Goal: Task Accomplishment & Management: Manage account settings

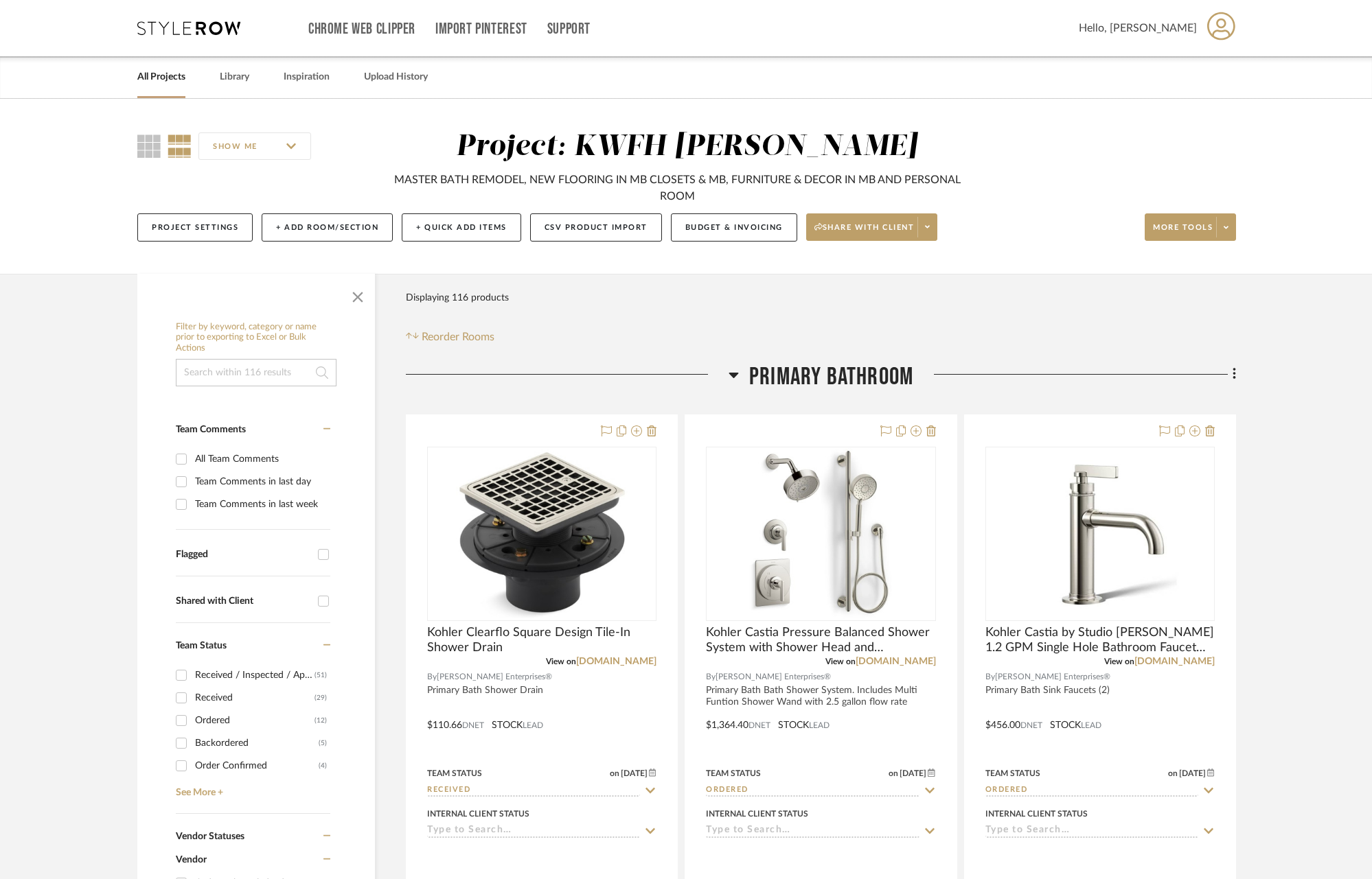
click at [181, 77] on link "All Projects" at bounding box center [161, 77] width 48 height 18
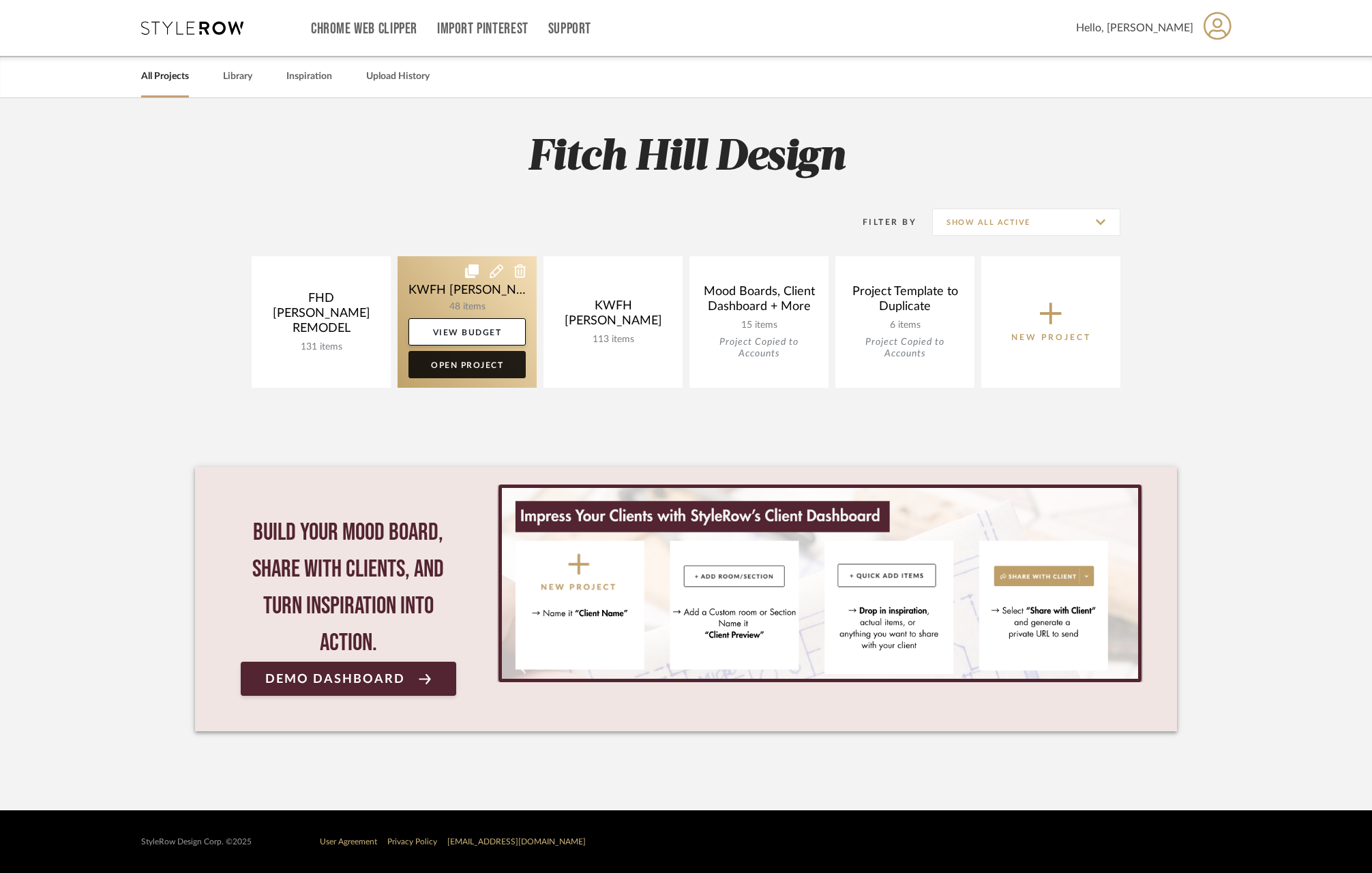
click at [463, 367] on link "Open Project" at bounding box center [467, 365] width 117 height 27
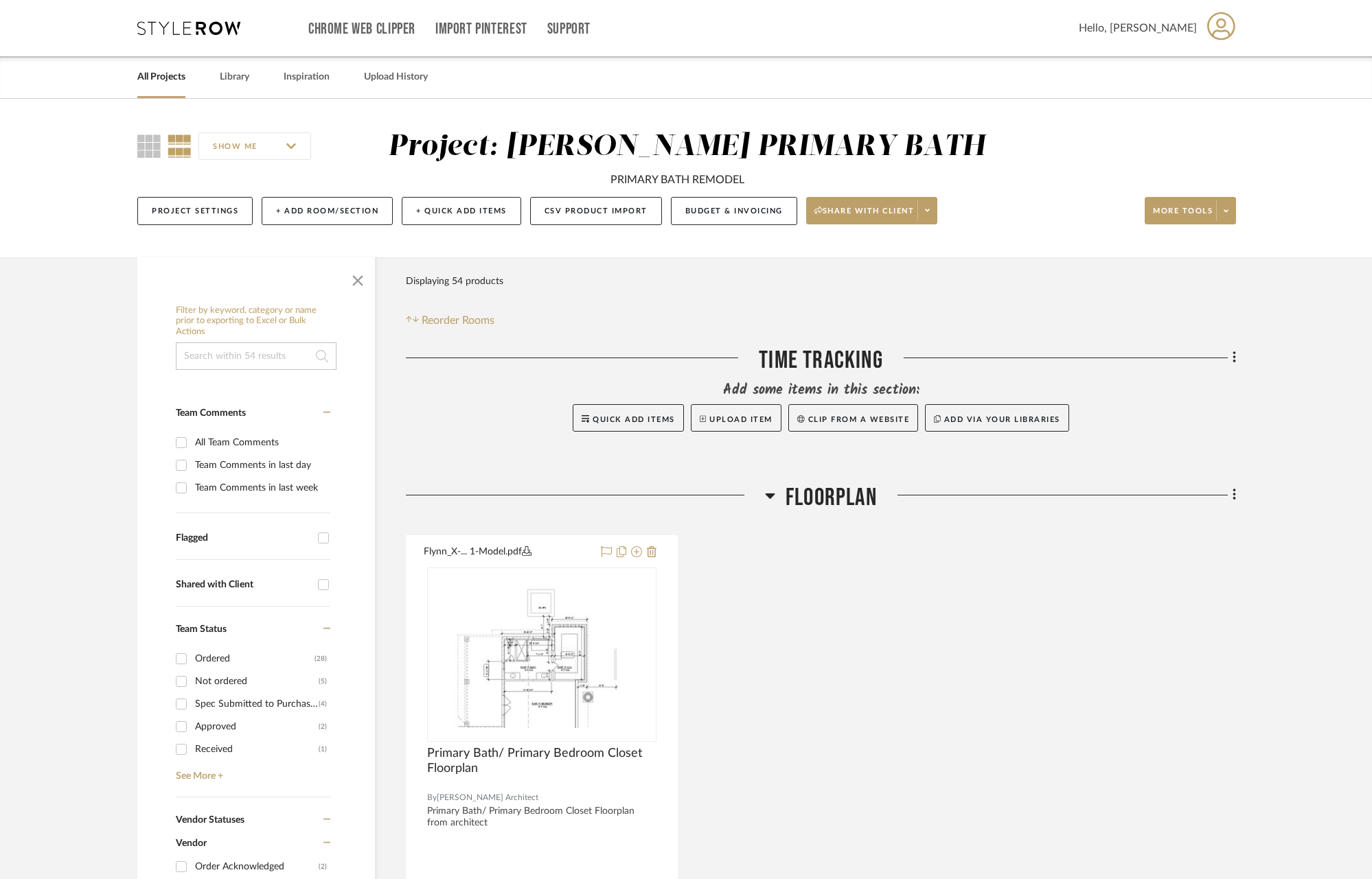
click at [161, 79] on link "All Projects" at bounding box center [161, 77] width 48 height 18
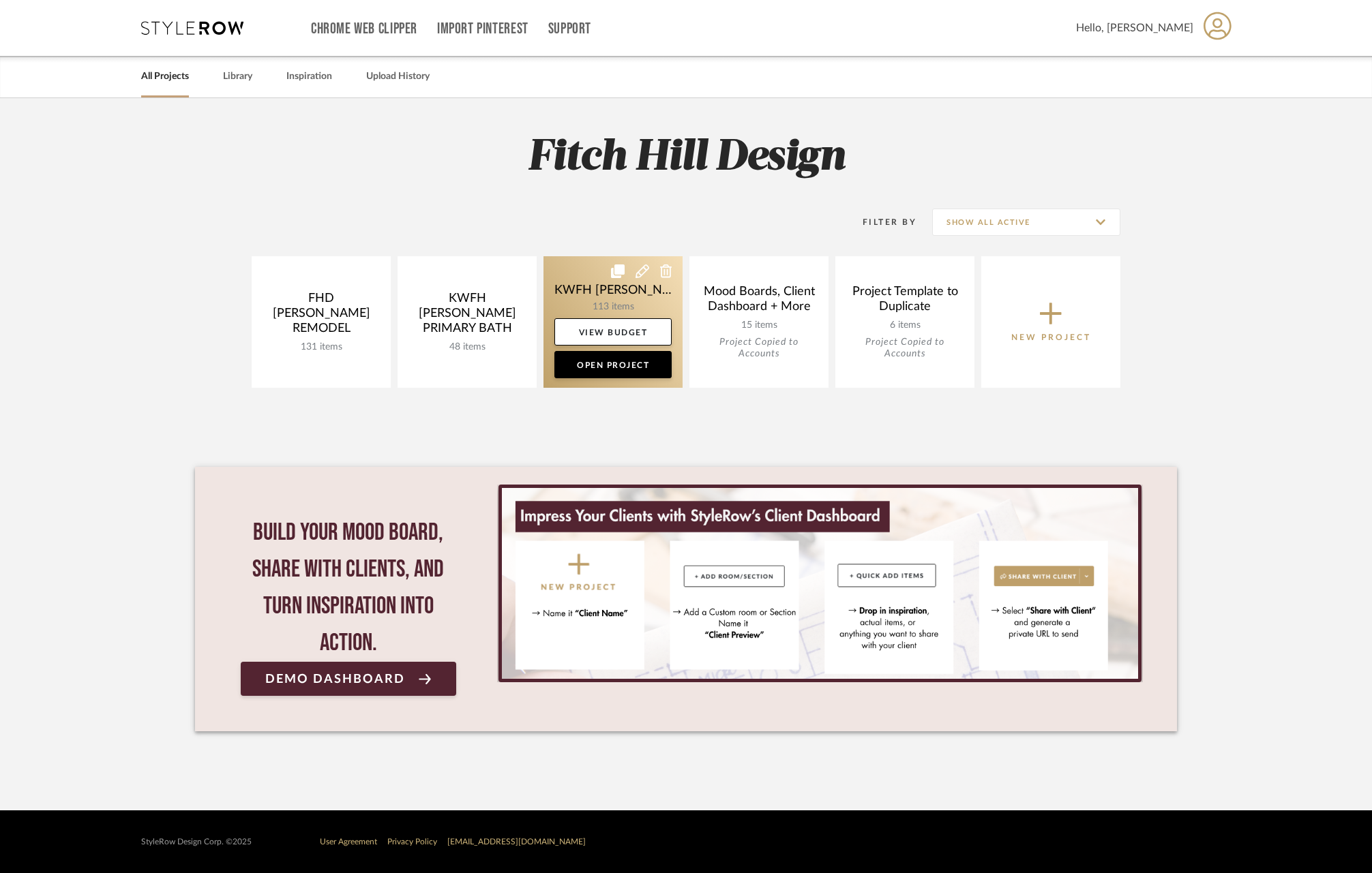
click at [620, 284] on link at bounding box center [613, 322] width 139 height 132
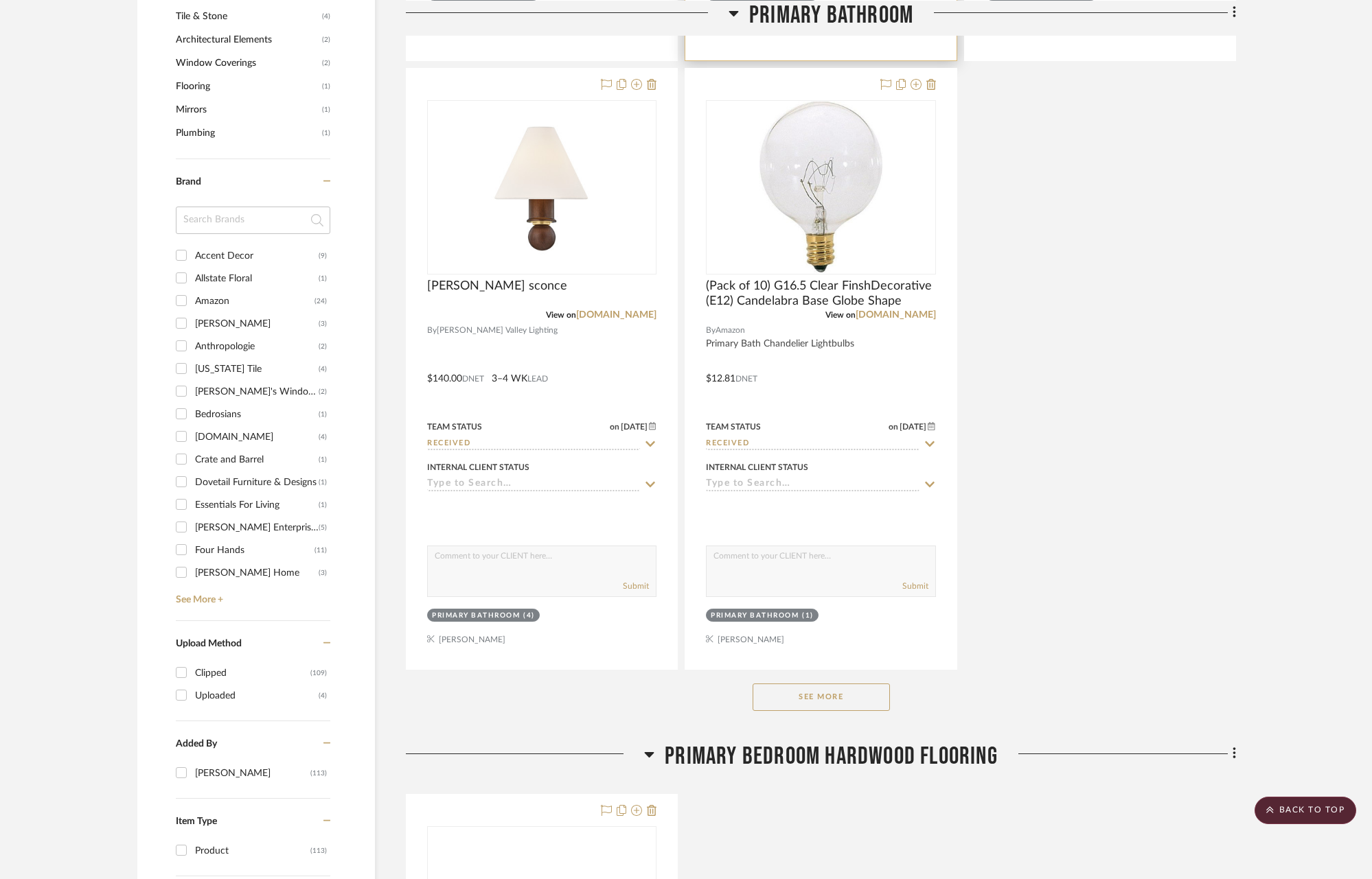
scroll to position [1588, 0]
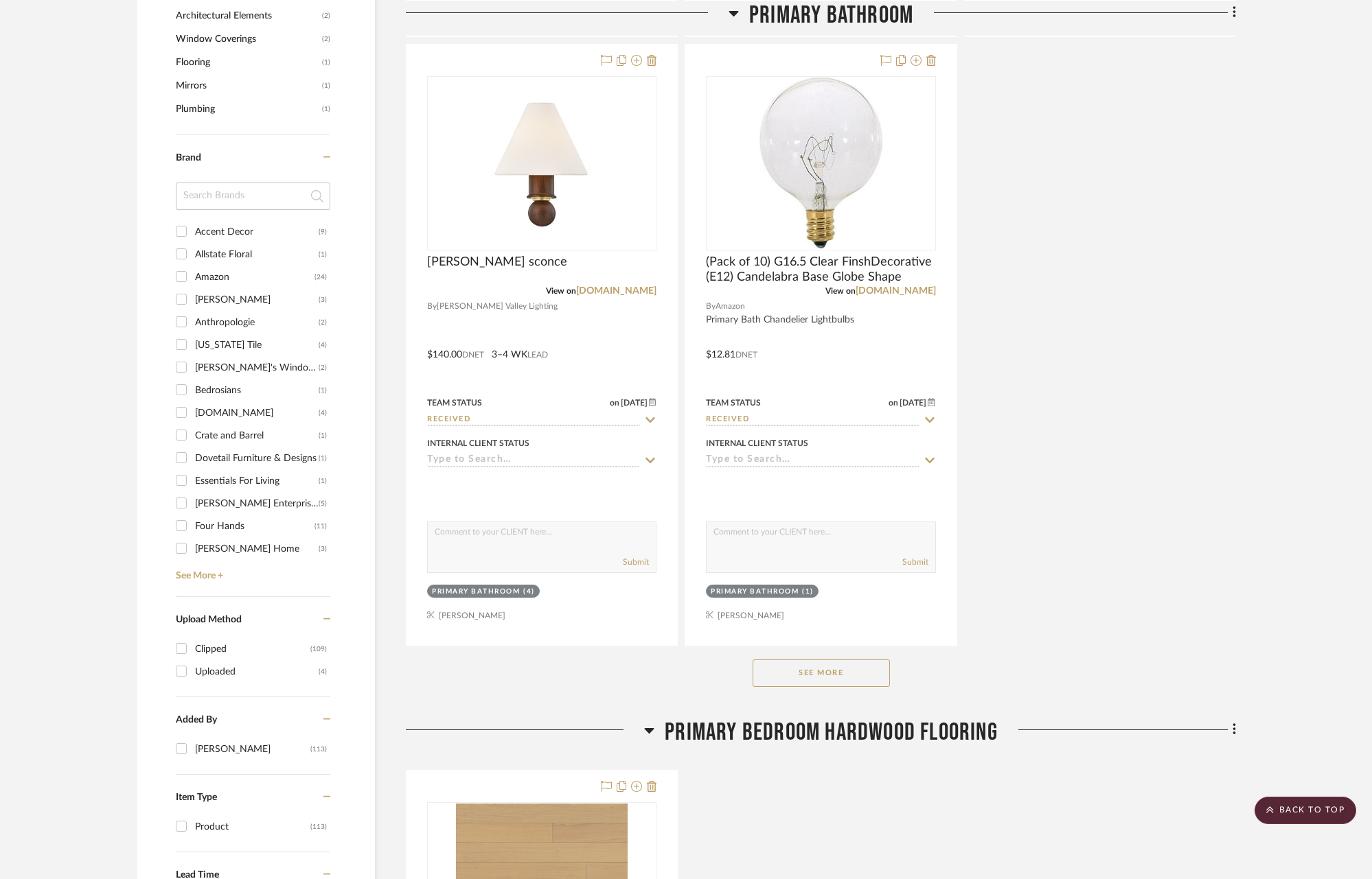
click at [848, 665] on button "See More" at bounding box center [821, 674] width 137 height 27
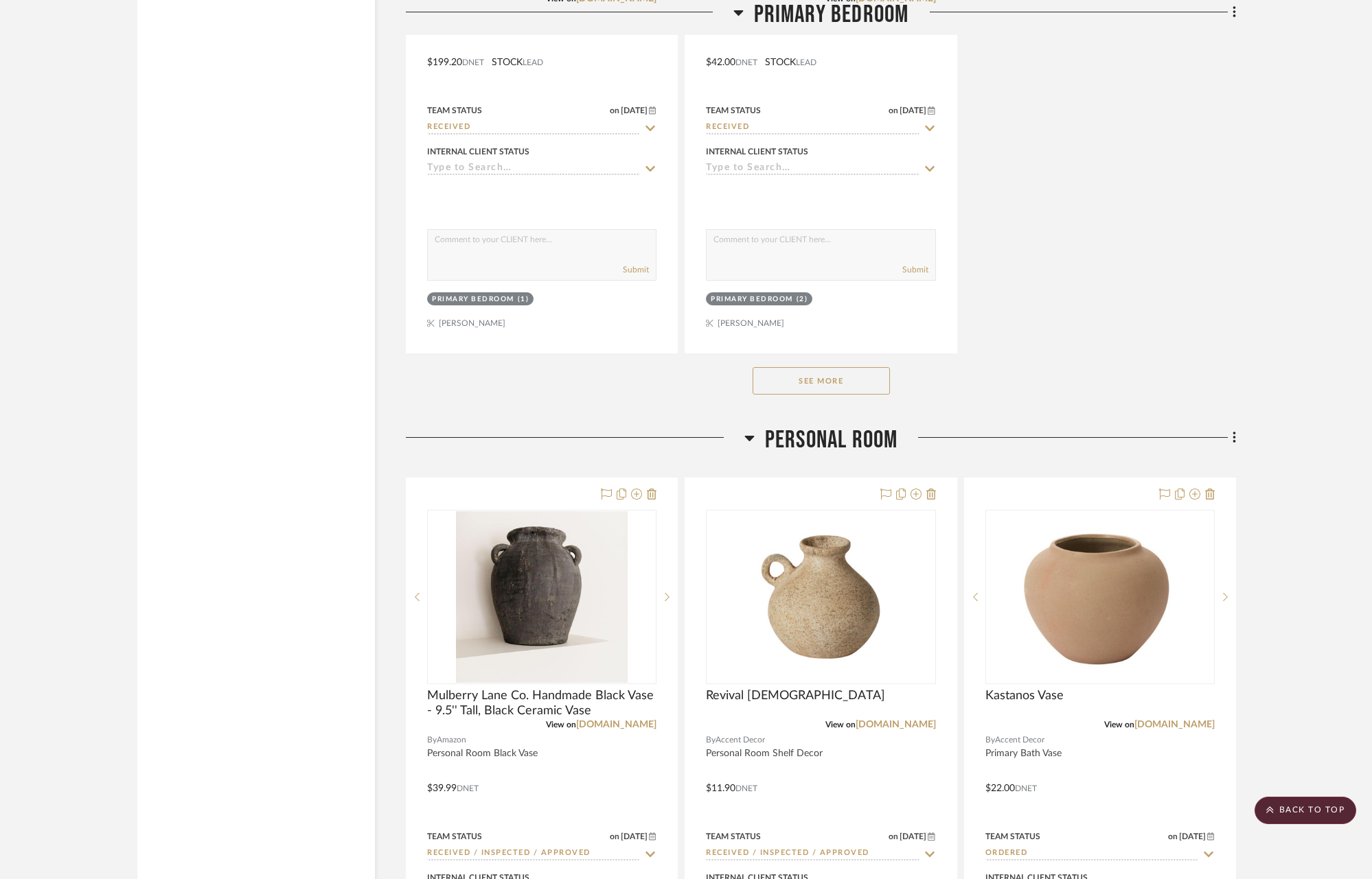
scroll to position [9484, 0]
click at [806, 366] on button "See More" at bounding box center [821, 380] width 137 height 27
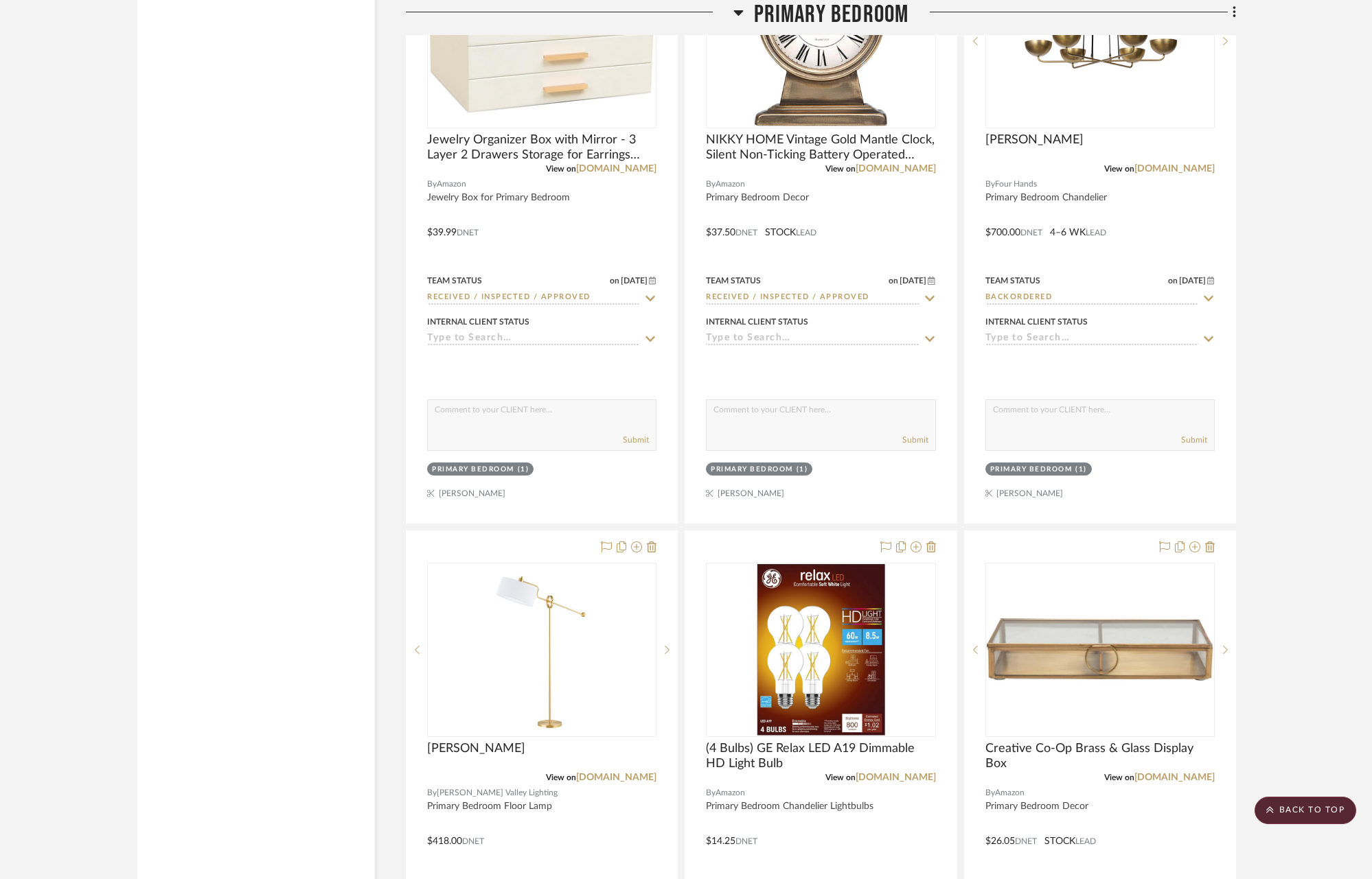
scroll to position [14245, 0]
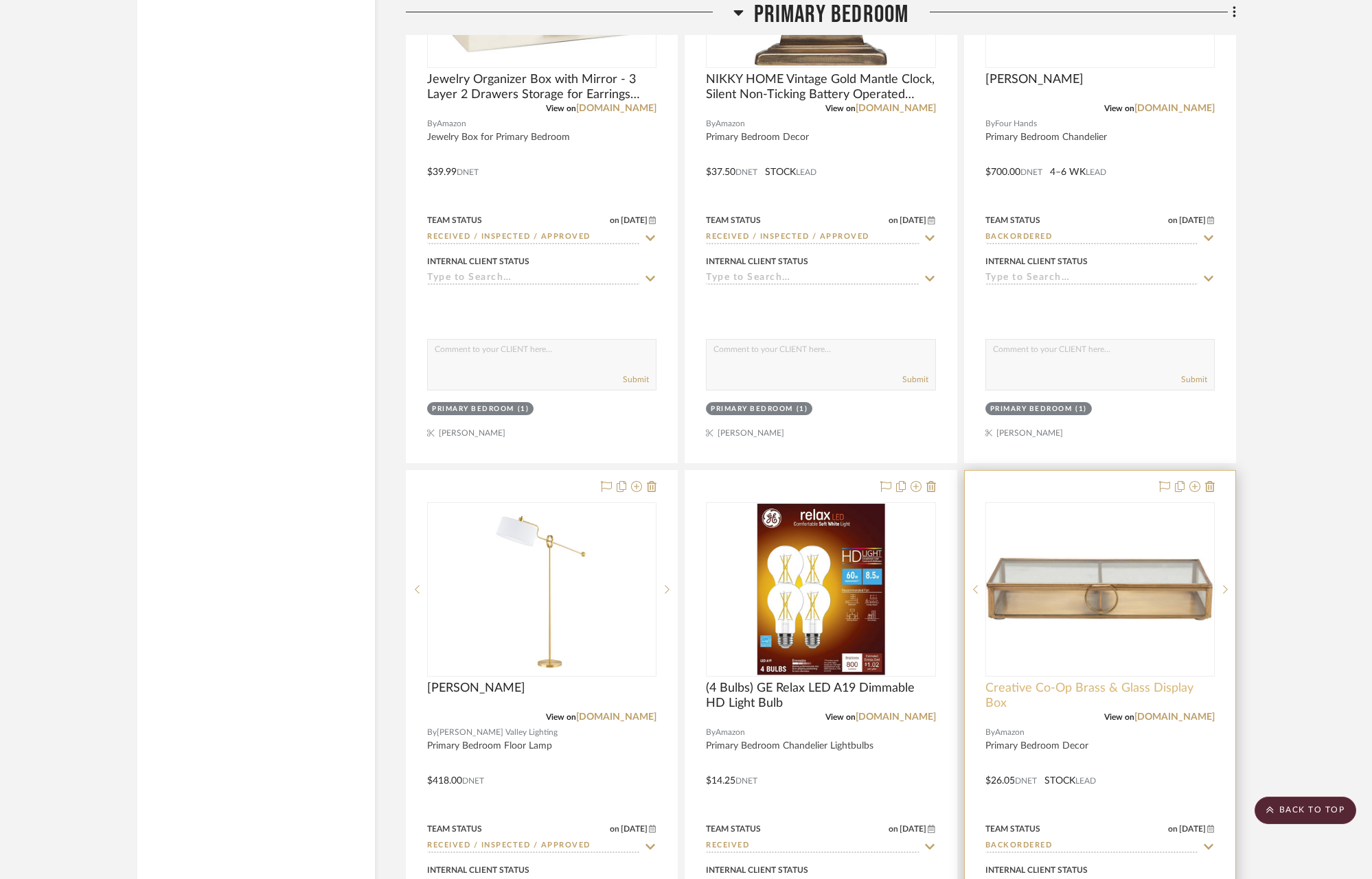
click at [994, 681] on span "Creative Co-Op Brass & Glass Display Box" at bounding box center [1100, 695] width 229 height 30
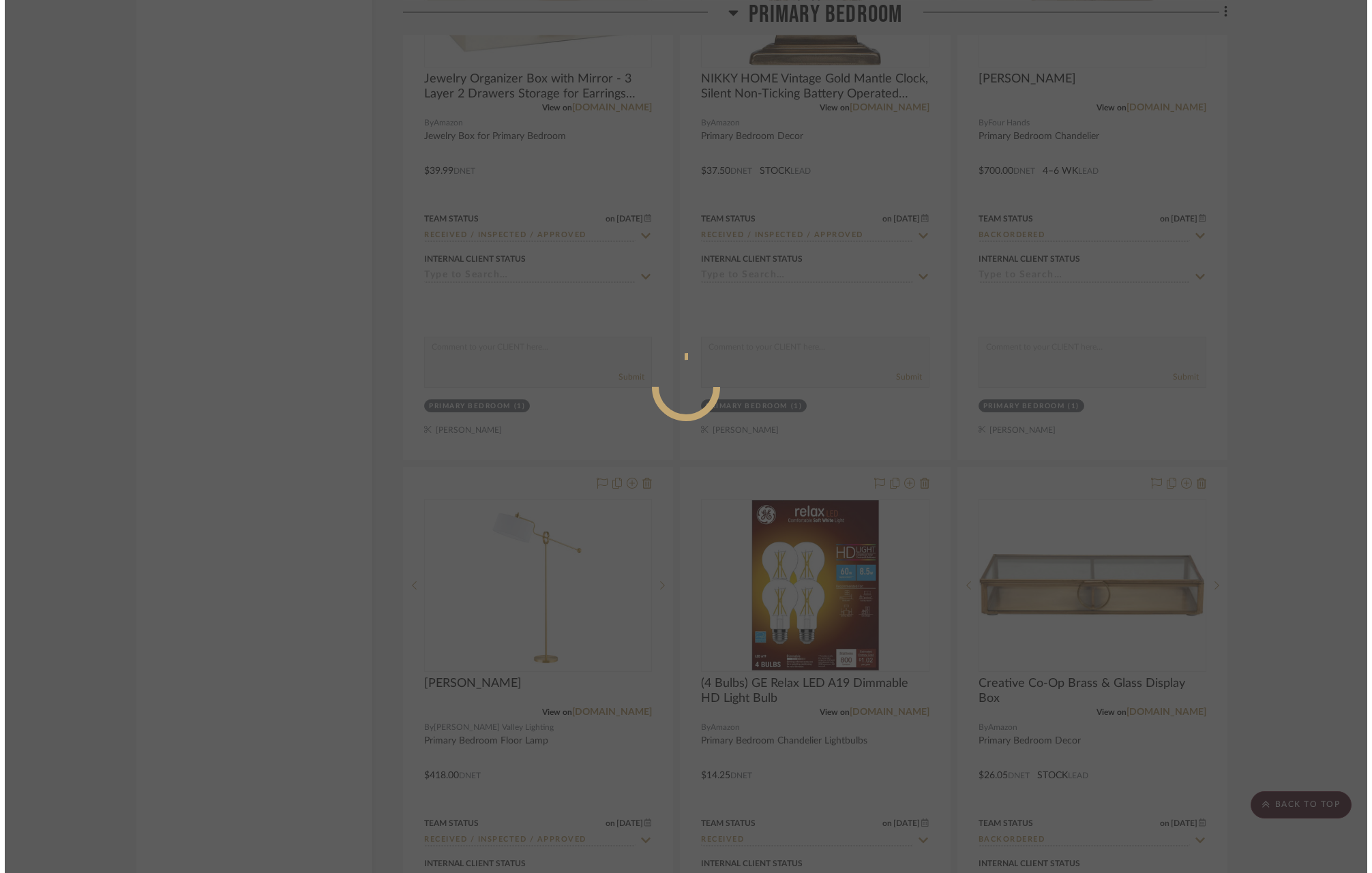
scroll to position [0, 0]
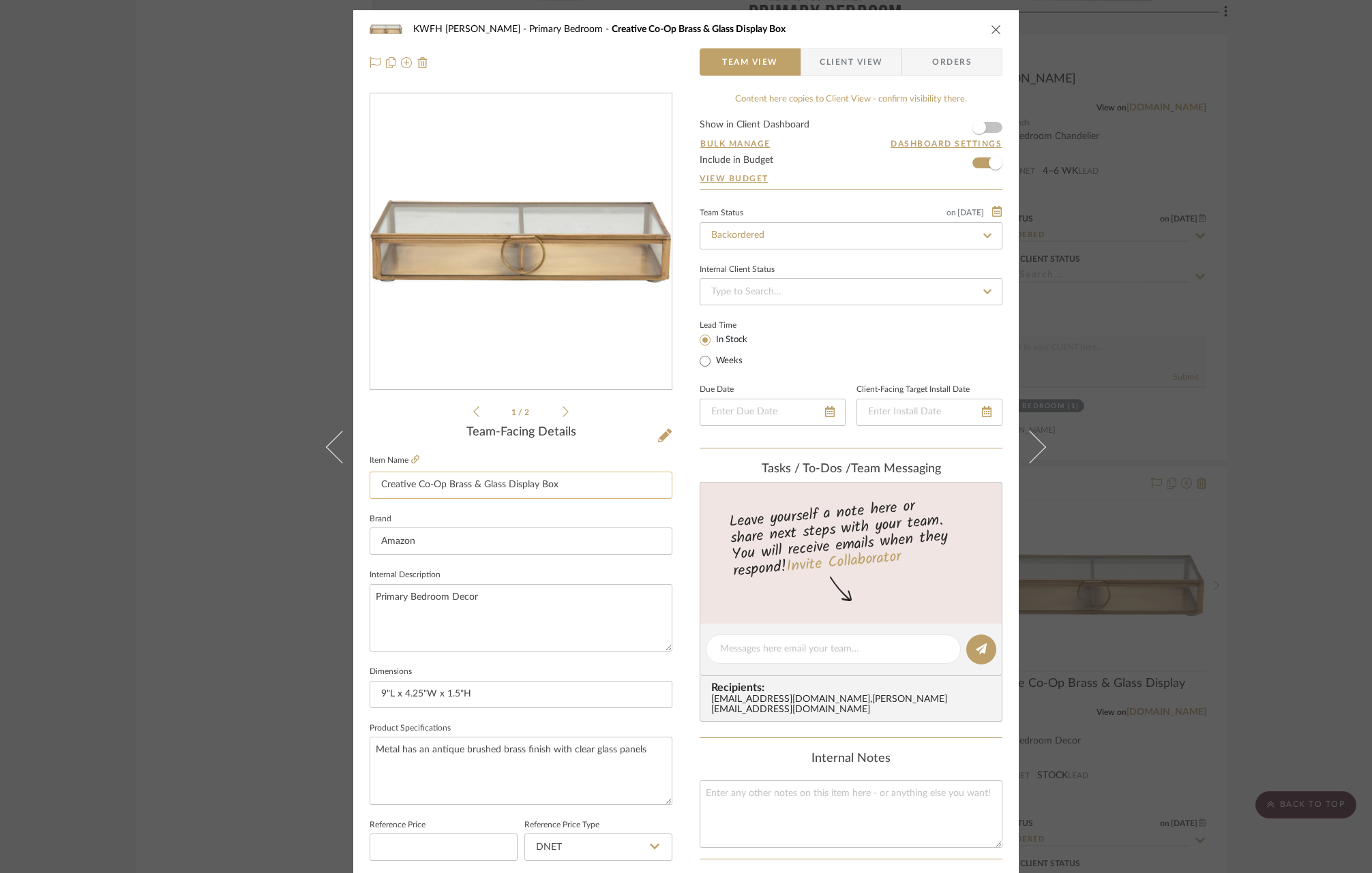
drag, startPoint x: 377, startPoint y: 481, endPoint x: 593, endPoint y: 489, distance: 216.1
click at [590, 491] on input "Creative Co-Op Brass & Glass Display Box" at bounding box center [520, 486] width 303 height 27
click at [977, 54] on span "Orders" at bounding box center [952, 62] width 70 height 27
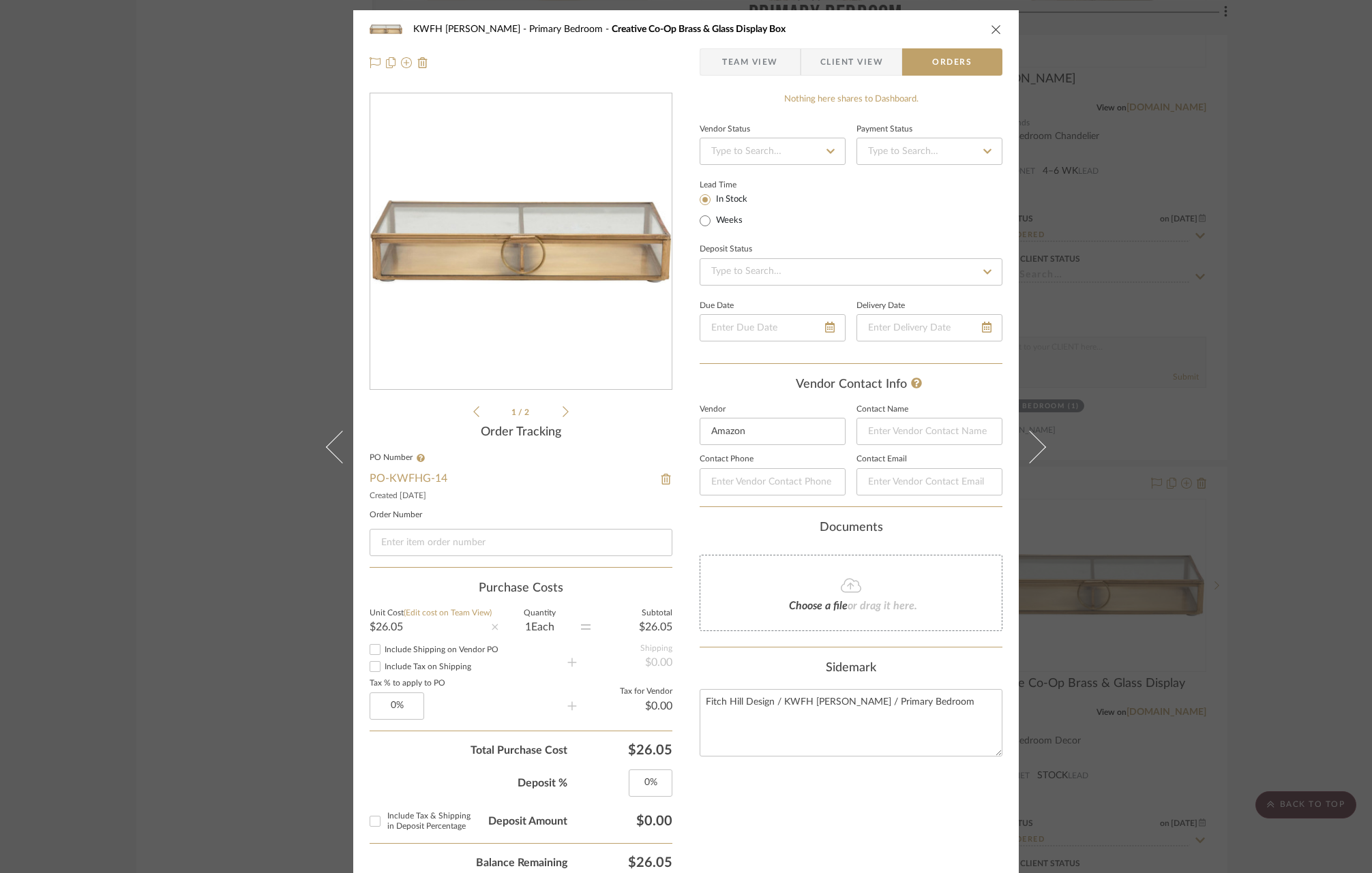
click at [826, 147] on icon at bounding box center [831, 151] width 13 height 10
type input "order"
click at [766, 264] on div "Order in Progress" at bounding box center [779, 272] width 169 height 35
type input "[DATE]"
type input "Order in Progress"
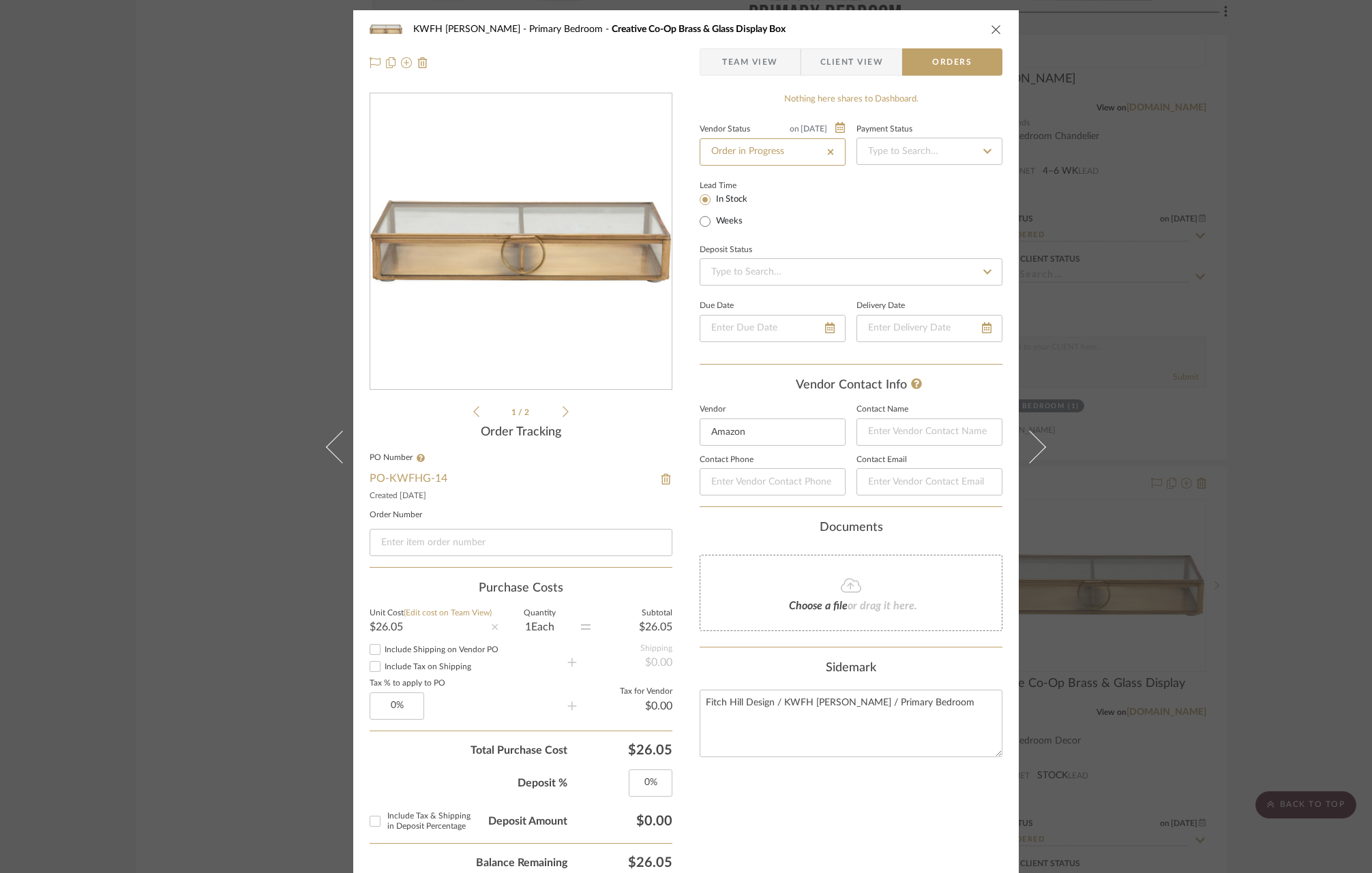
type input "[DATE]"
click at [878, 149] on input at bounding box center [929, 152] width 146 height 27
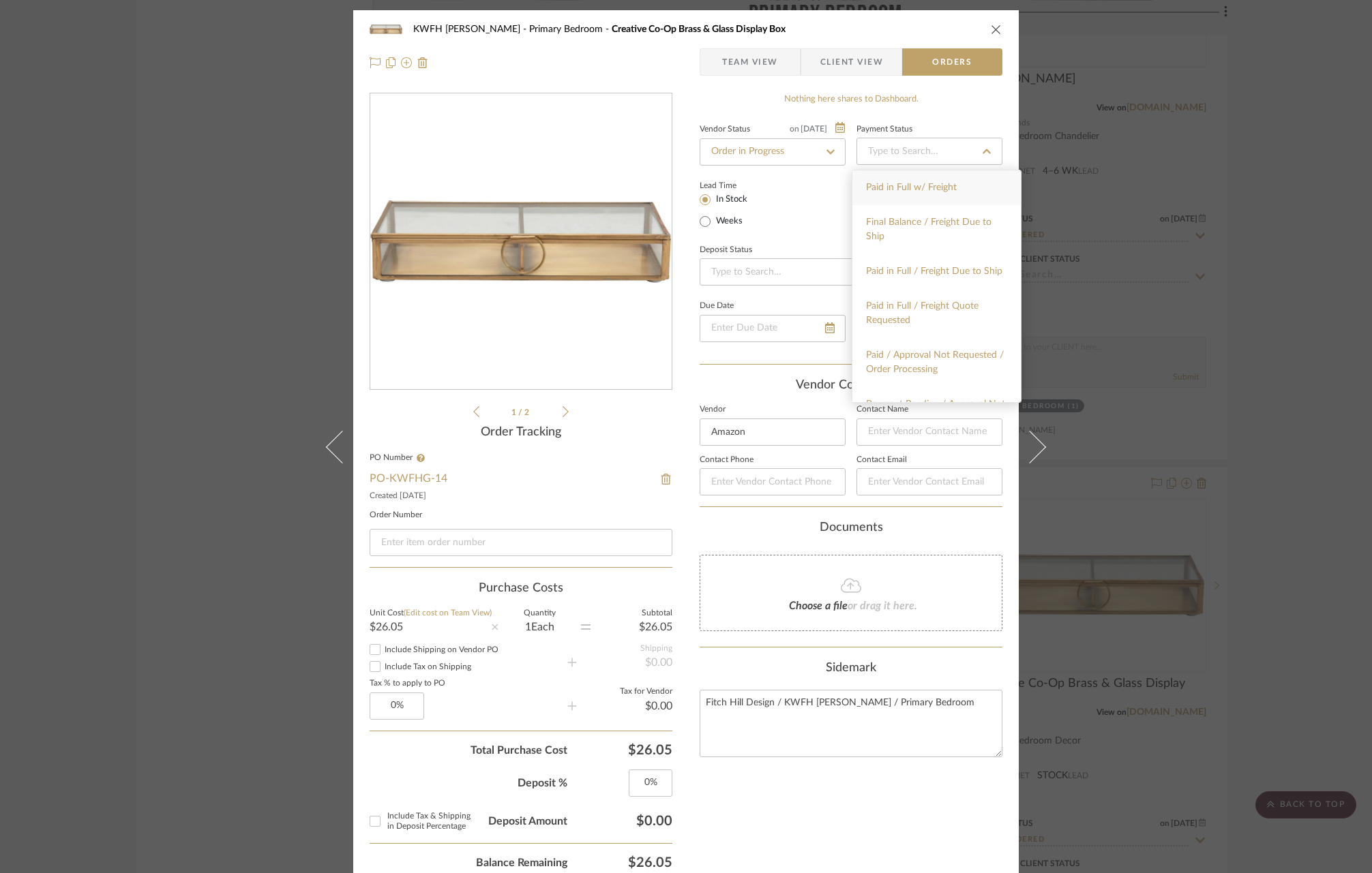
drag, startPoint x: 930, startPoint y: 92, endPoint x: 852, endPoint y: 60, distance: 84.3
click at [931, 93] on div "Nothing here shares to Dashboard." at bounding box center [851, 99] width 303 height 14
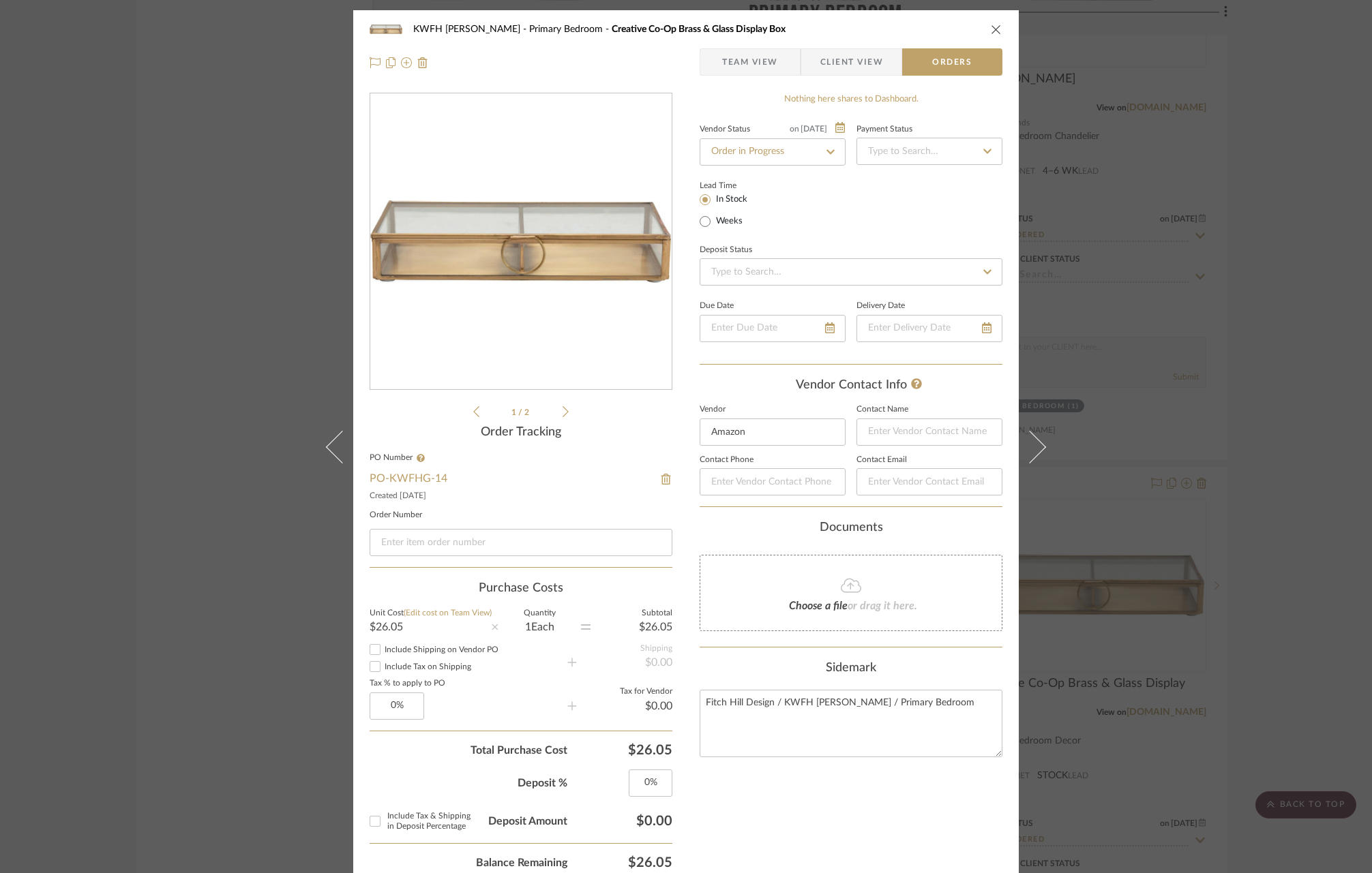
click at [723, 55] on span "Team View" at bounding box center [751, 62] width 56 height 27
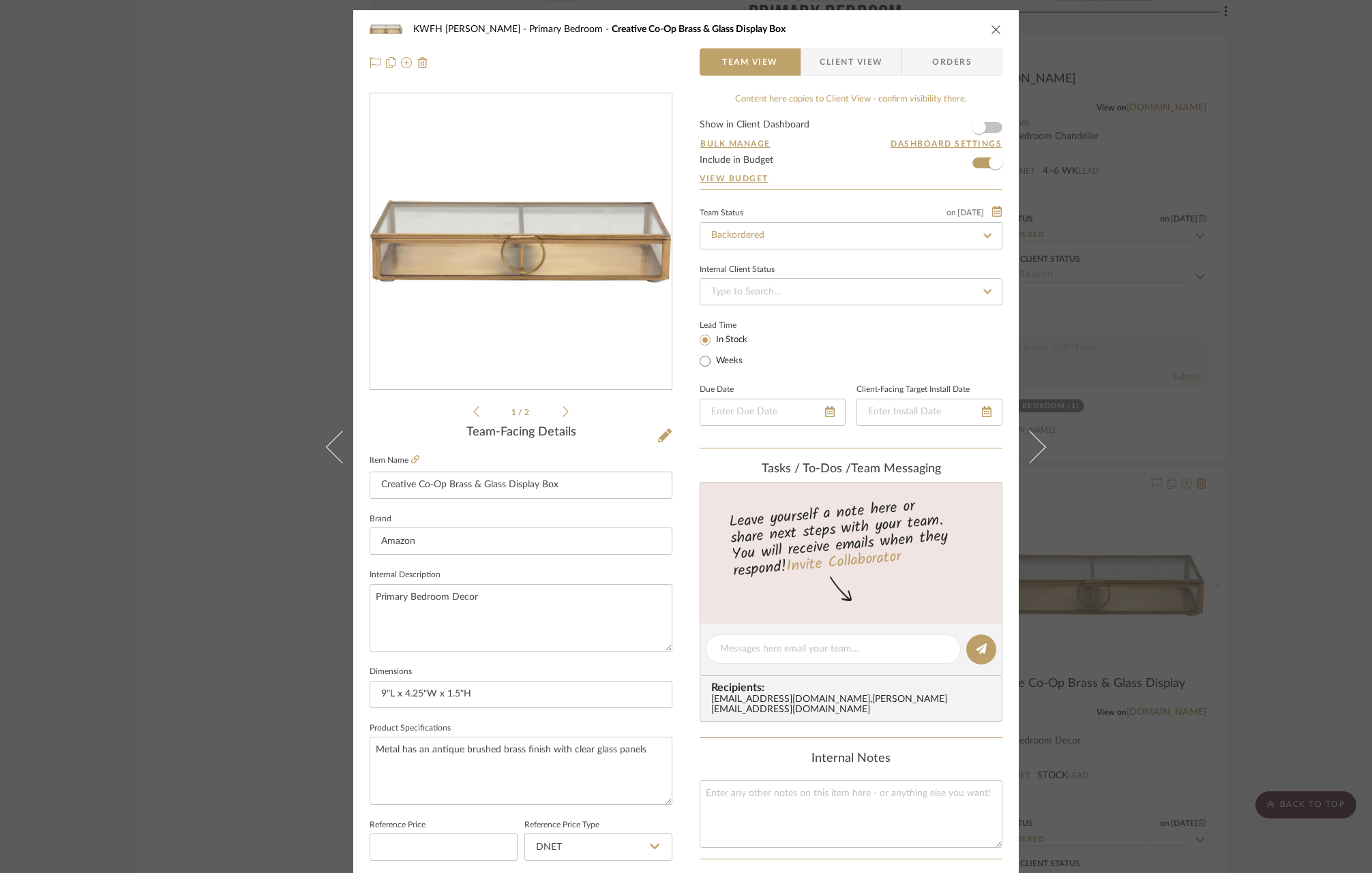
click at [991, 27] on icon "close" at bounding box center [996, 29] width 11 height 11
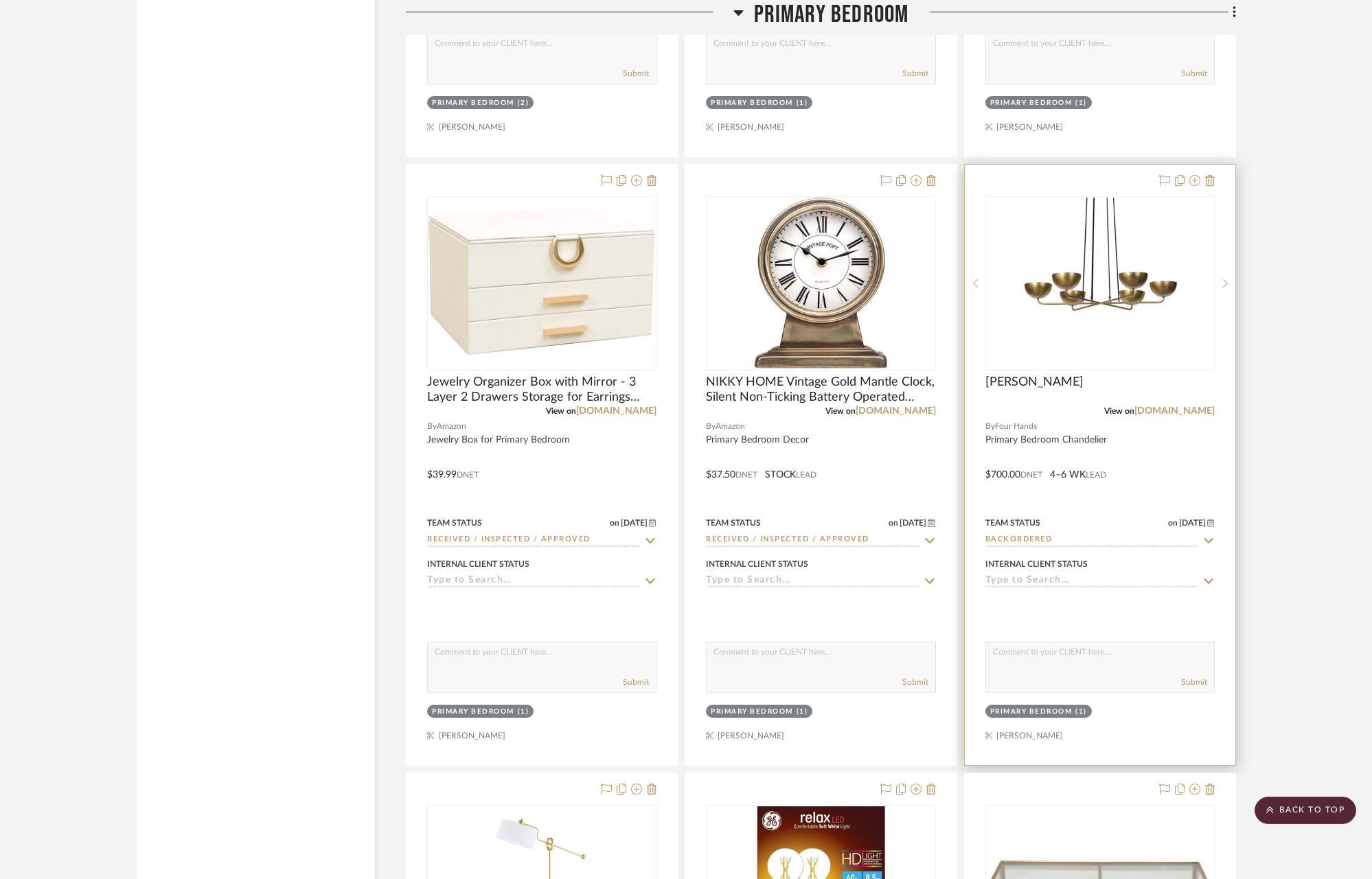
scroll to position [14549, 0]
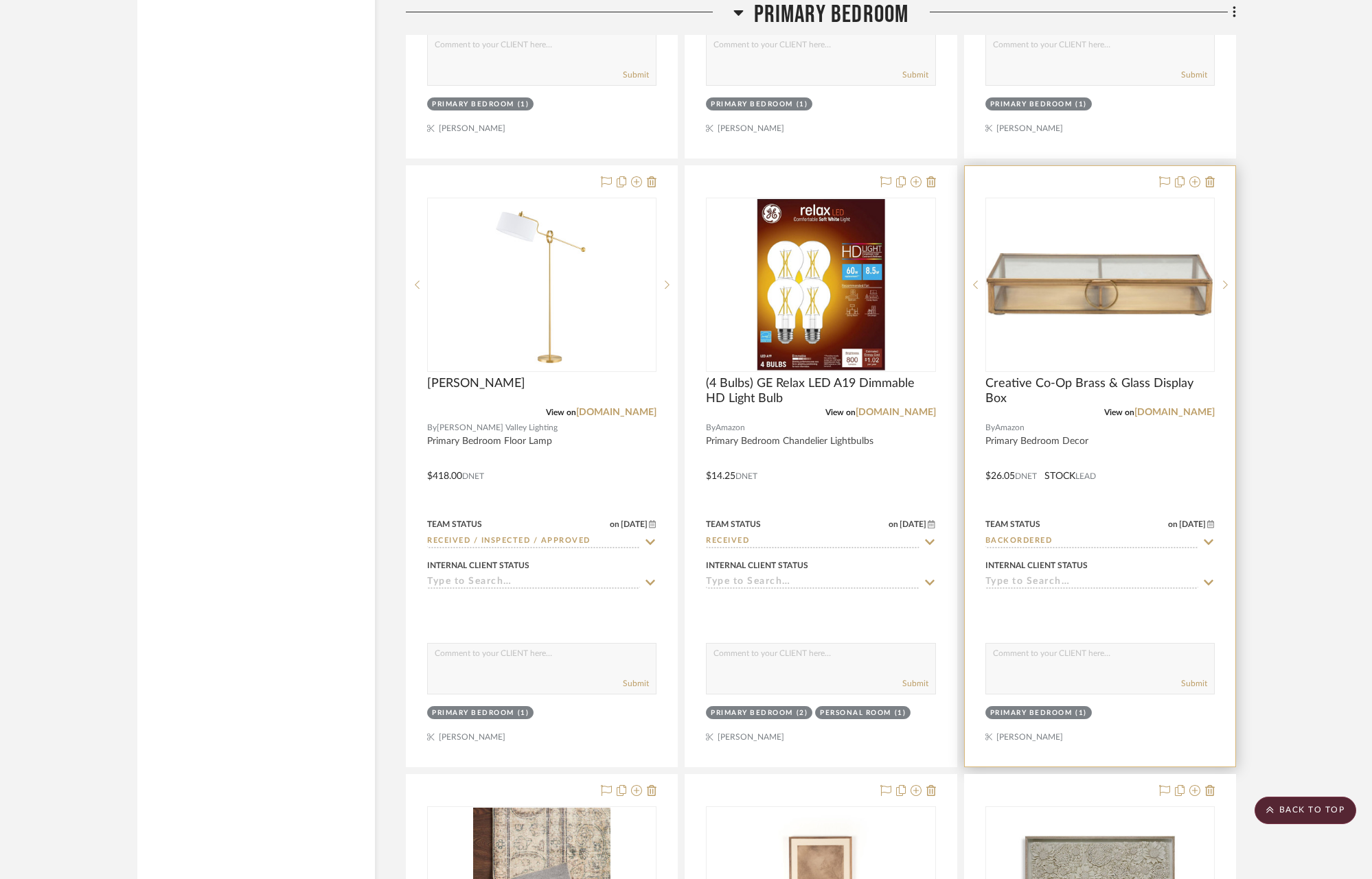
click at [1209, 539] on icon at bounding box center [1208, 542] width 10 height 5
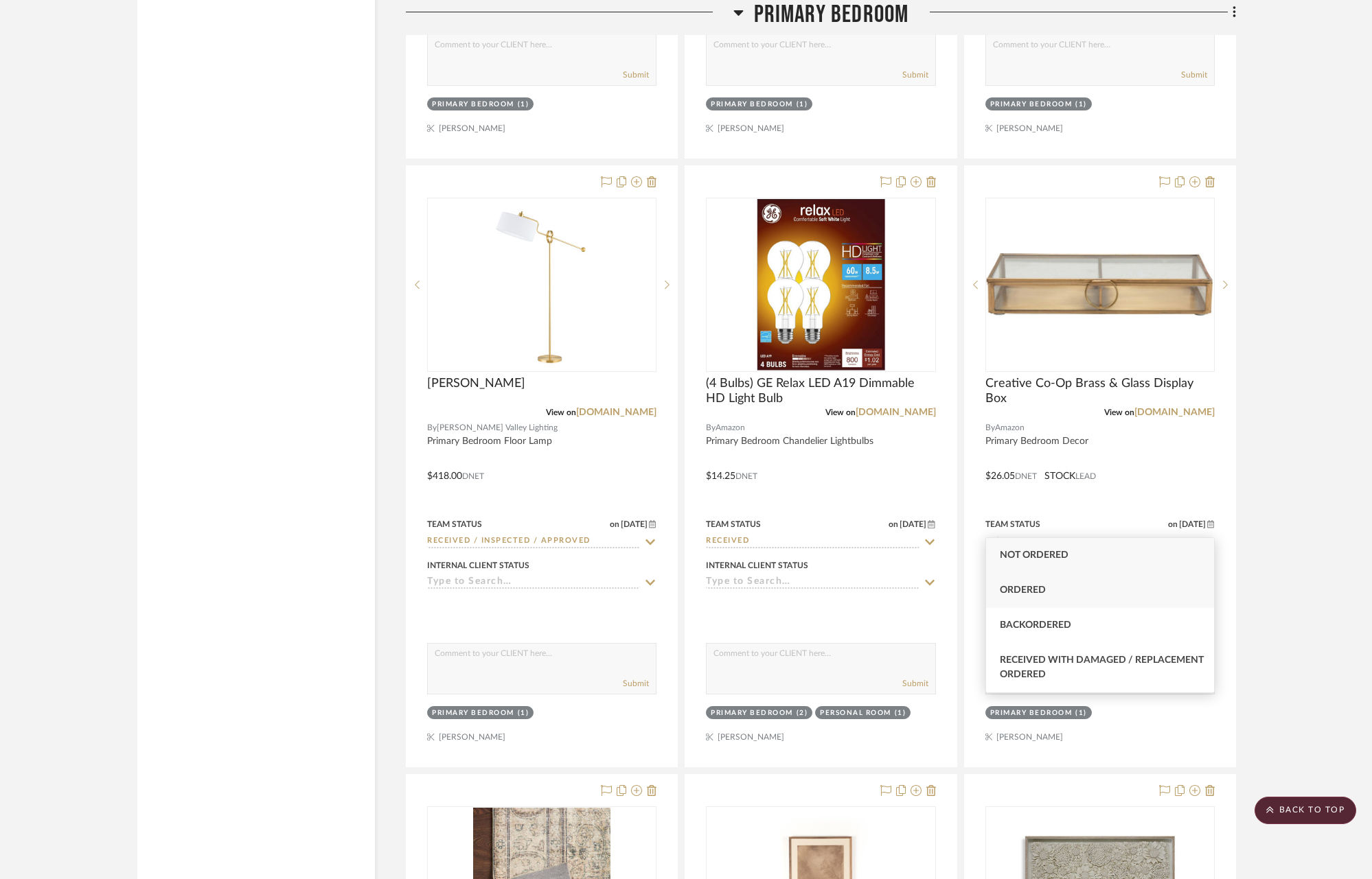
type input "ordere"
click at [1058, 582] on div "Ordered" at bounding box center [1099, 591] width 228 height 35
type input "[DATE]"
type input "Ordered"
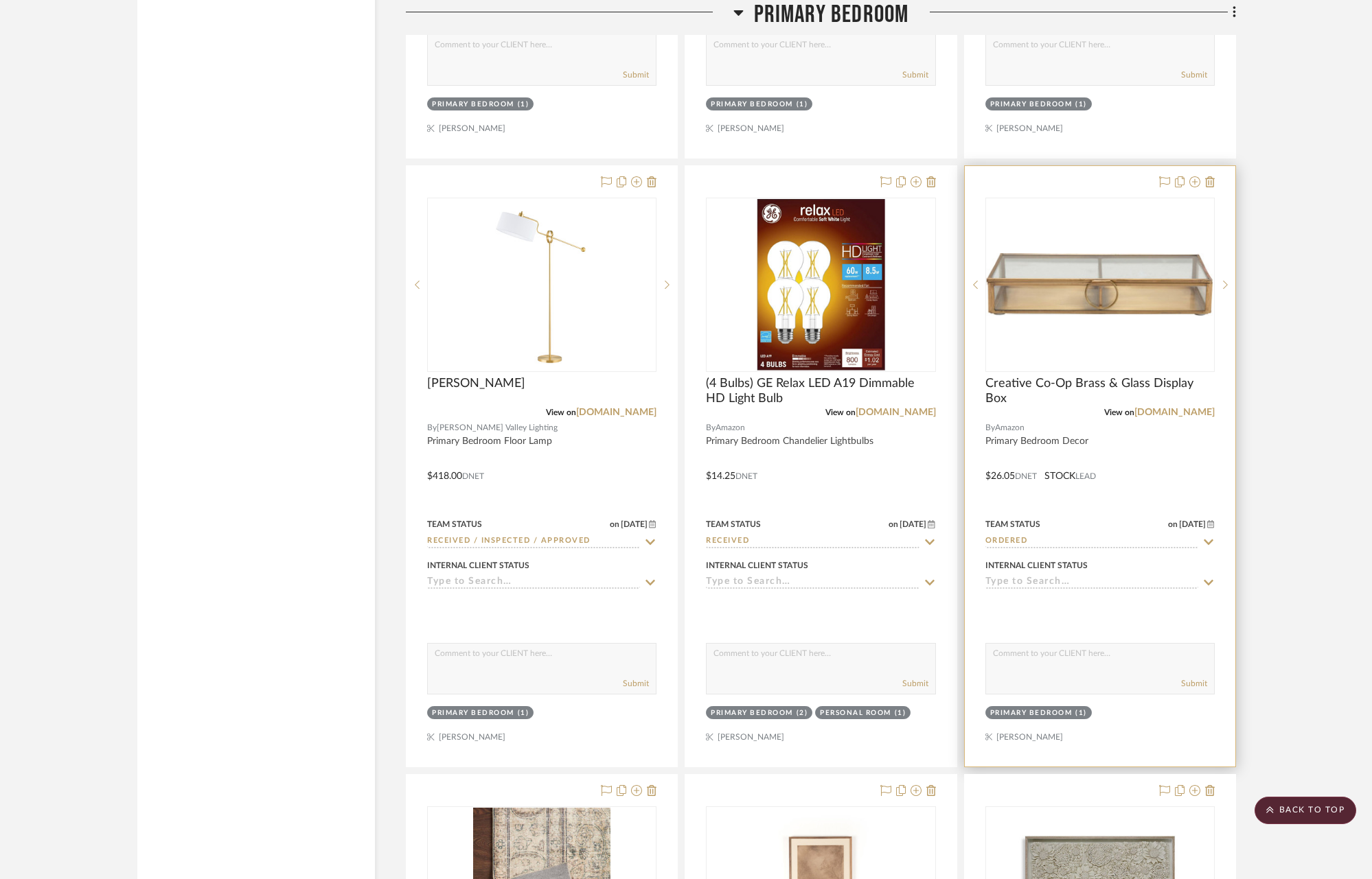
click at [1137, 204] on div "0" at bounding box center [1099, 285] width 228 height 173
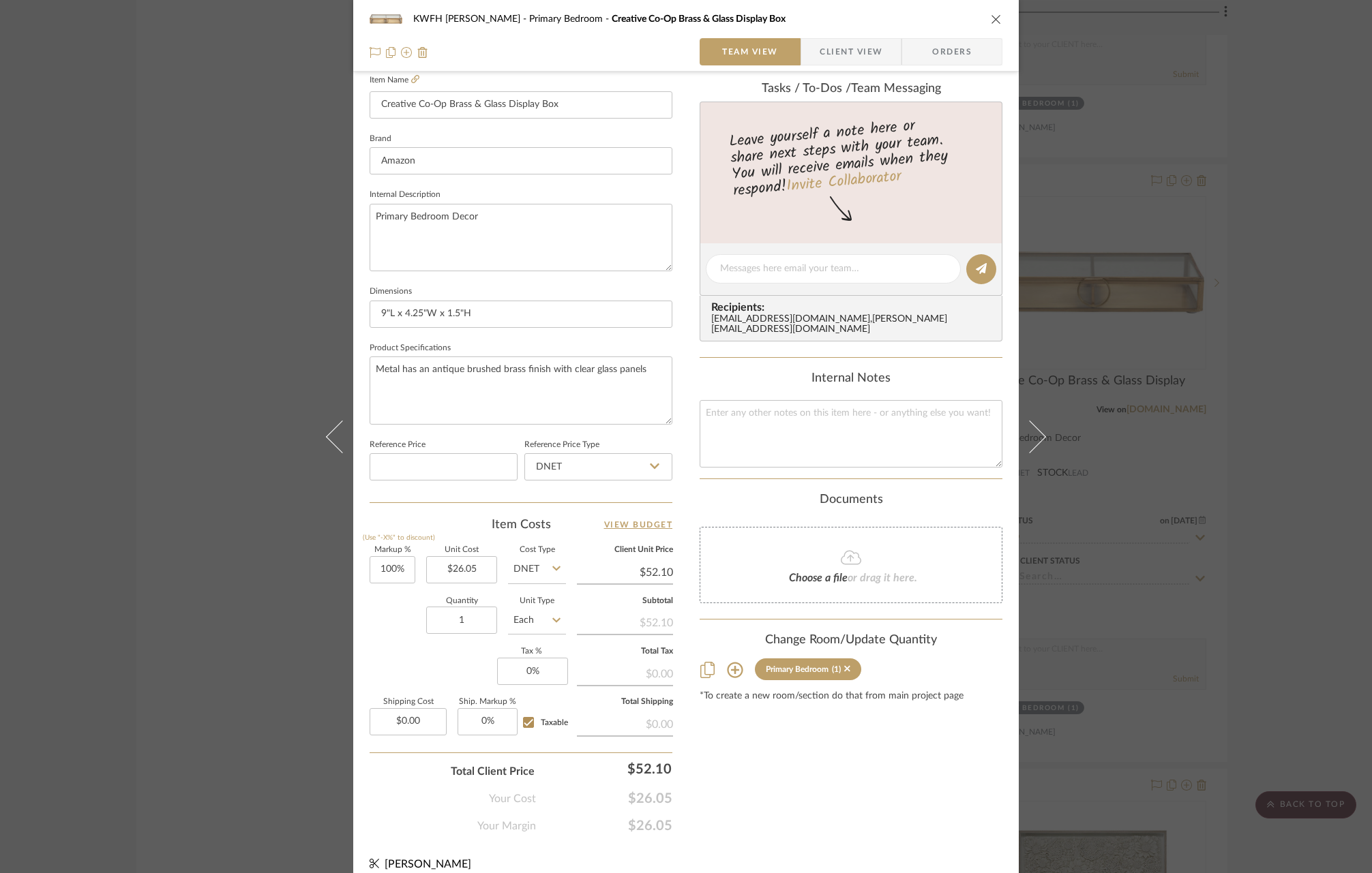
scroll to position [394, 0]
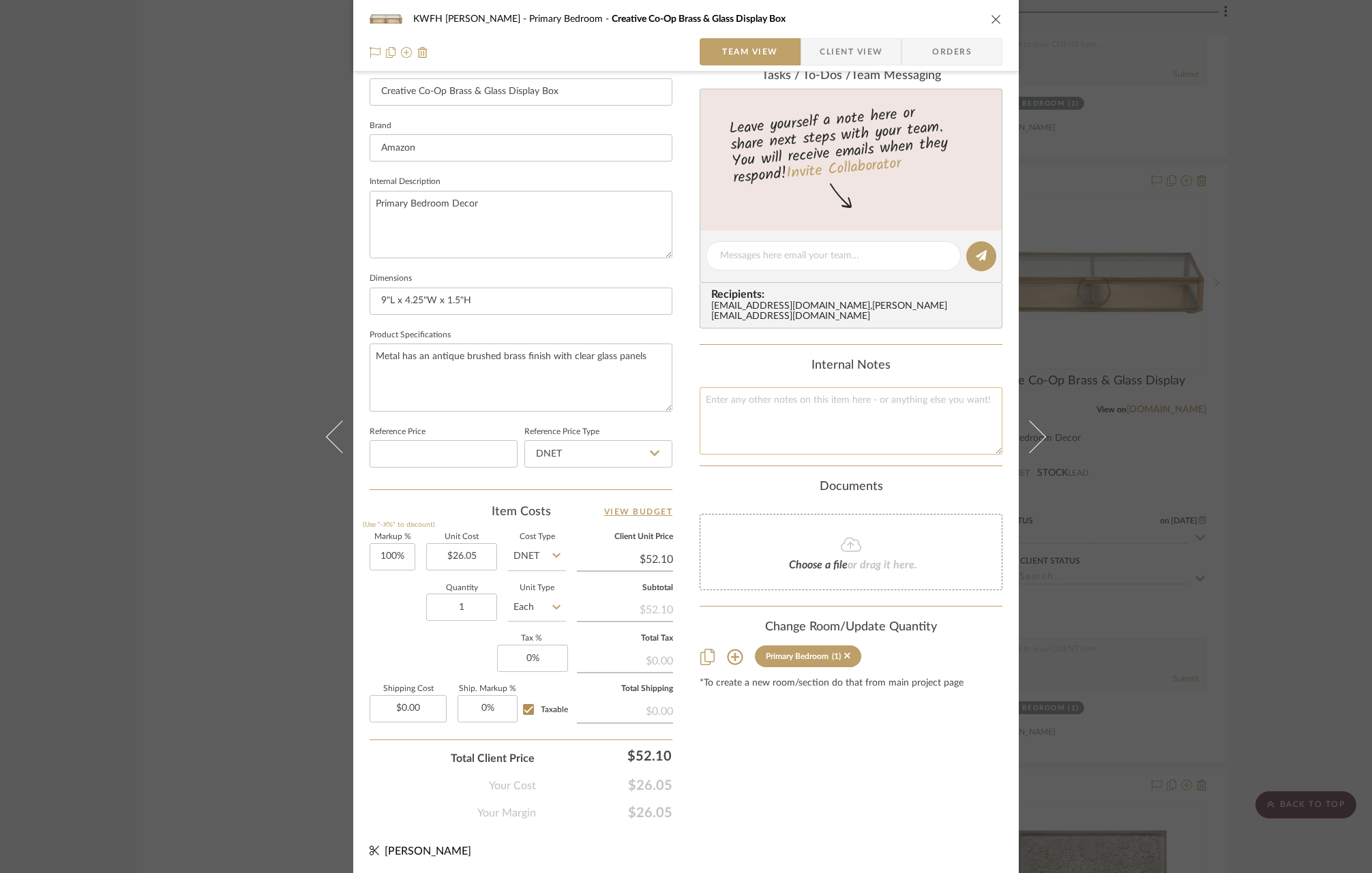
click at [776, 396] on textarea at bounding box center [851, 421] width 303 height 68
paste textarea "Creative Co-Op Brass & Glass Display Box"
type textarea "Ordered from a different vendor with stock online"
click at [991, 21] on icon "close" at bounding box center [996, 19] width 11 height 11
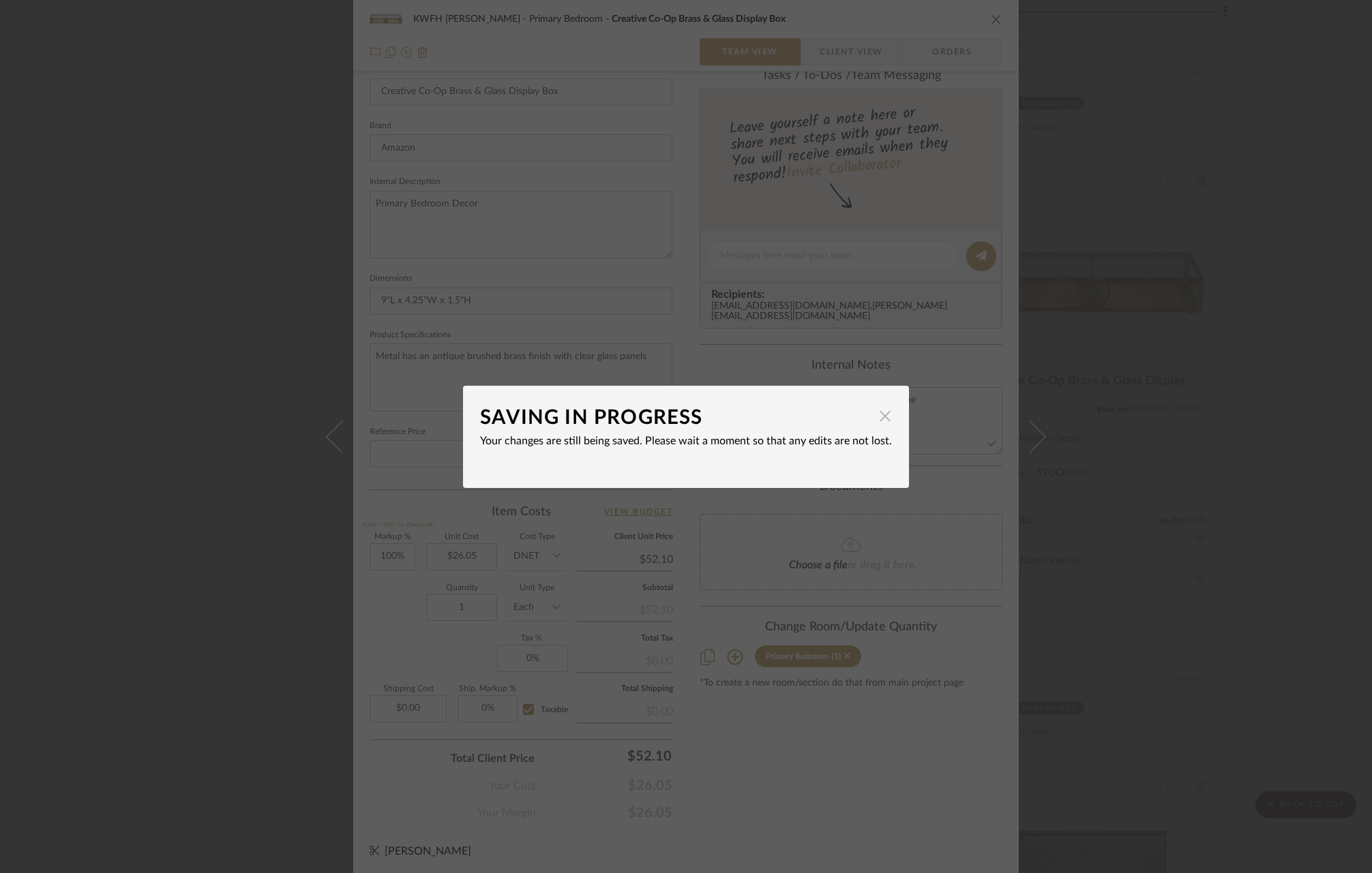
click at [885, 418] on span "button" at bounding box center [885, 416] width 27 height 27
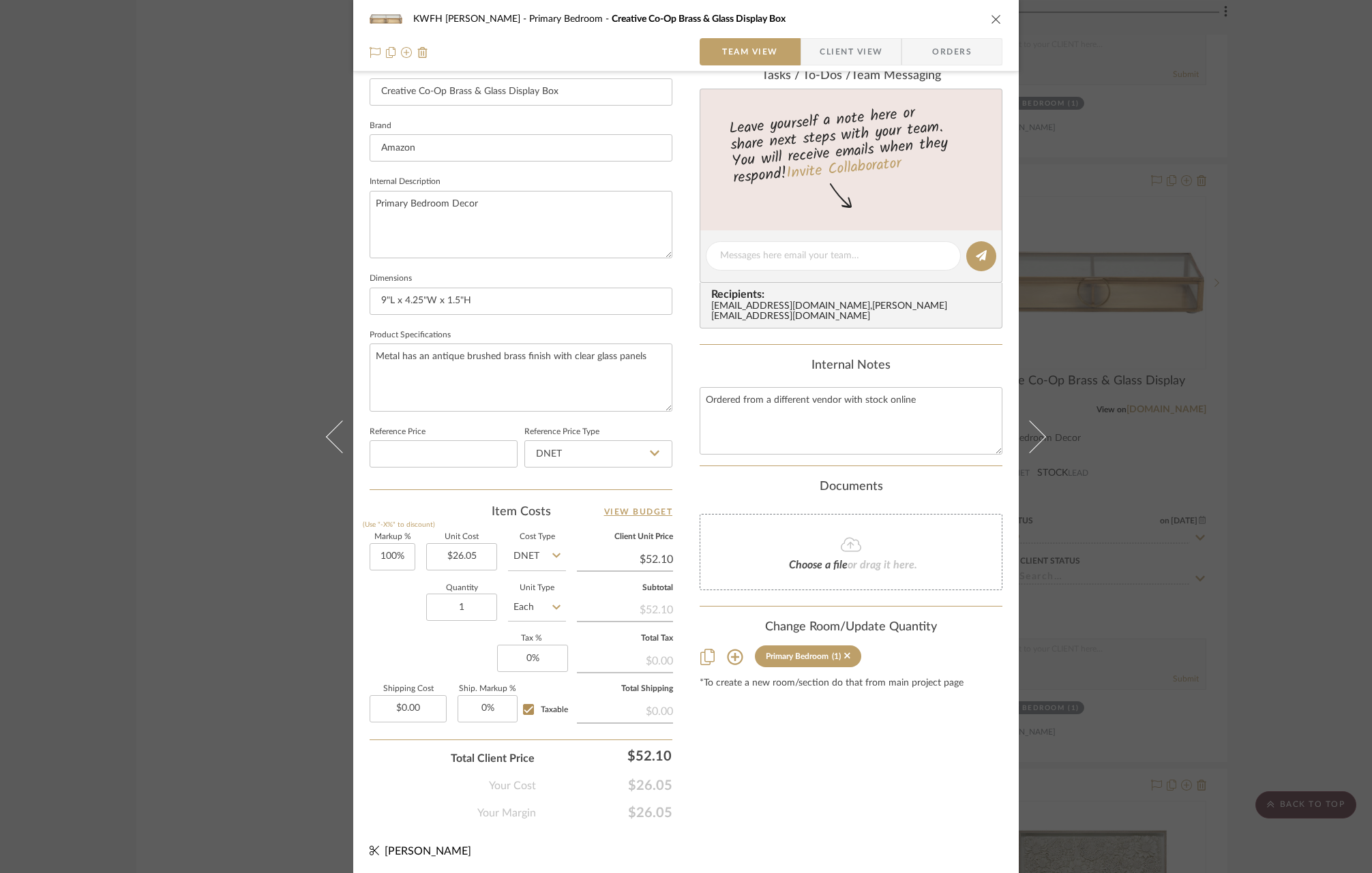
click at [991, 20] on icon "close" at bounding box center [996, 19] width 11 height 11
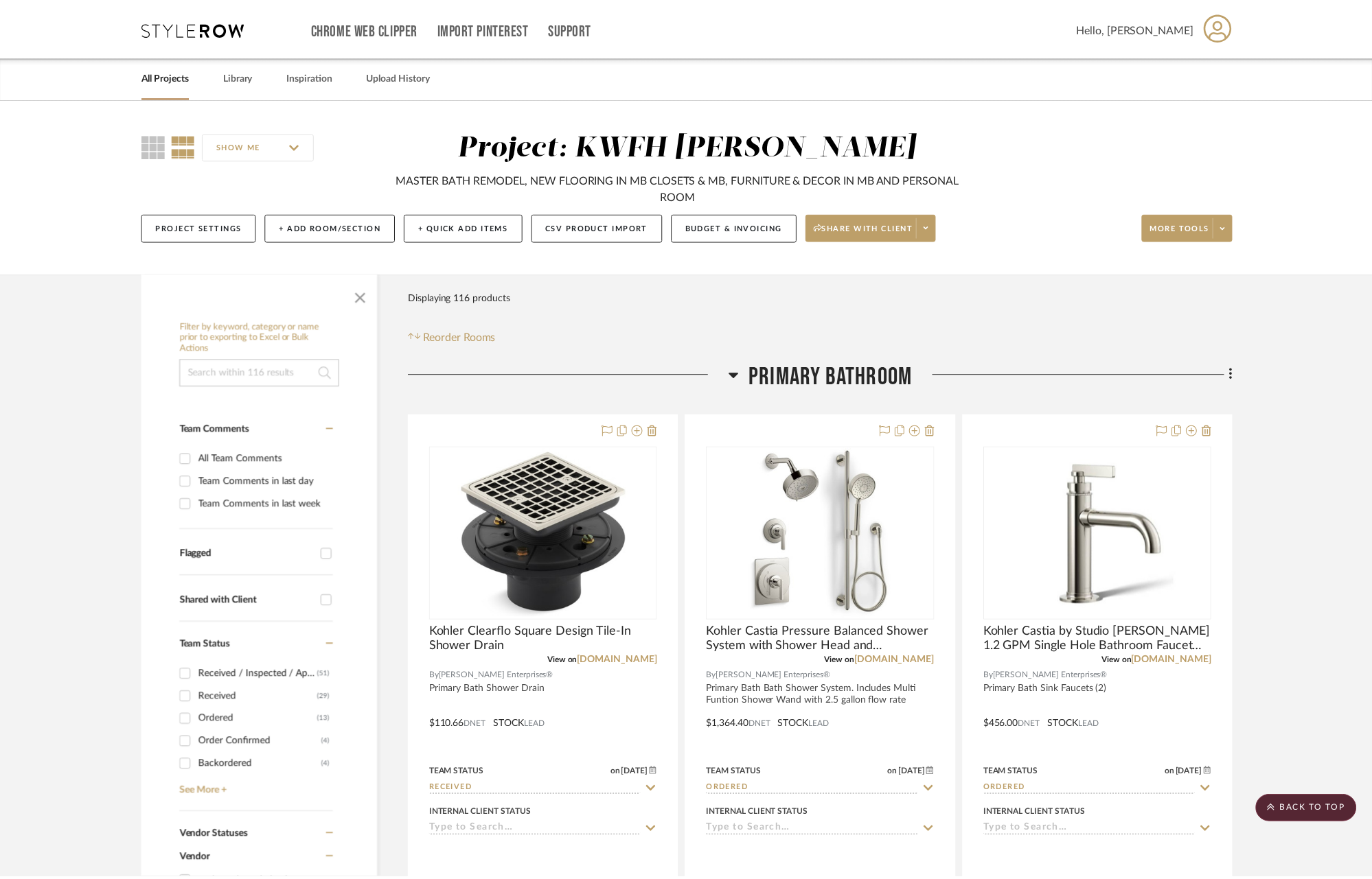
scroll to position [14549, 0]
